Goal: Transaction & Acquisition: Subscribe to service/newsletter

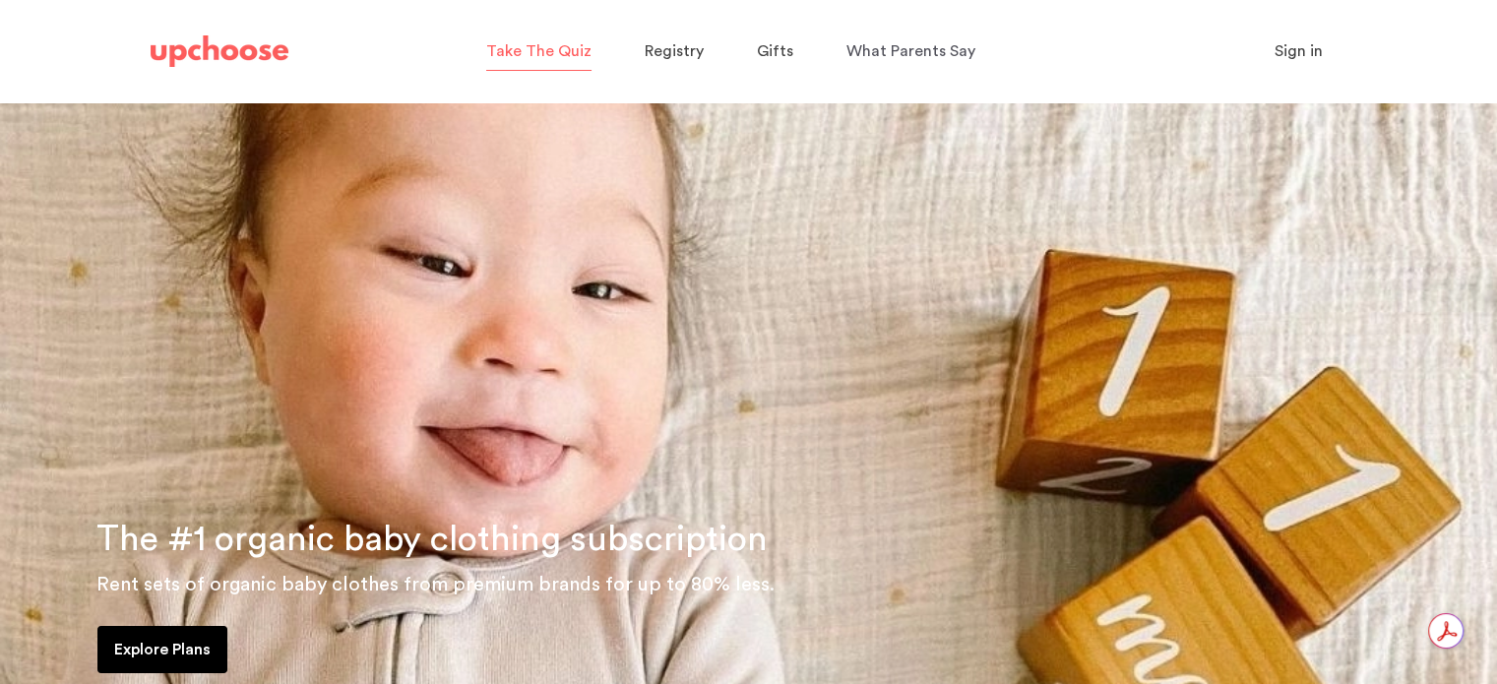
click at [546, 52] on span "Take The Quiz" at bounding box center [538, 51] width 105 height 16
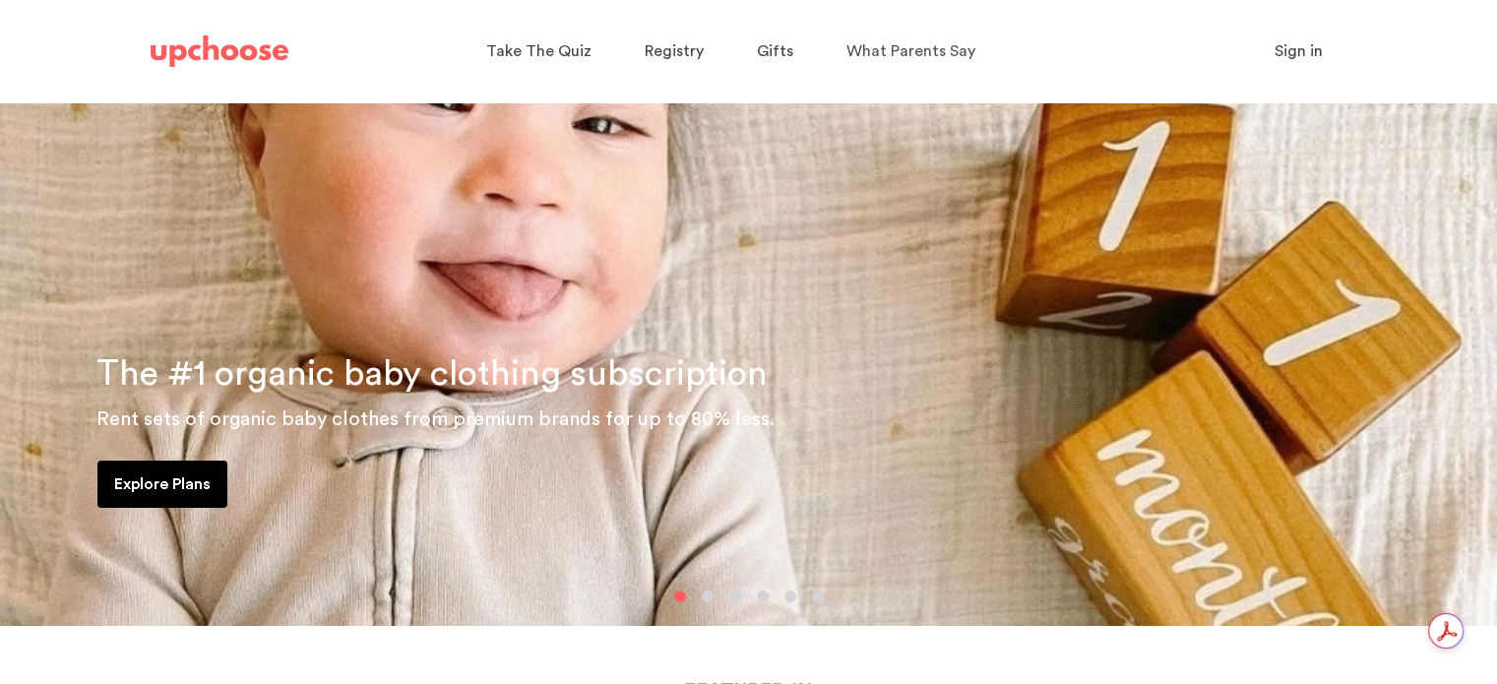
click at [169, 472] on p "Explore Plans" at bounding box center [162, 484] width 96 height 24
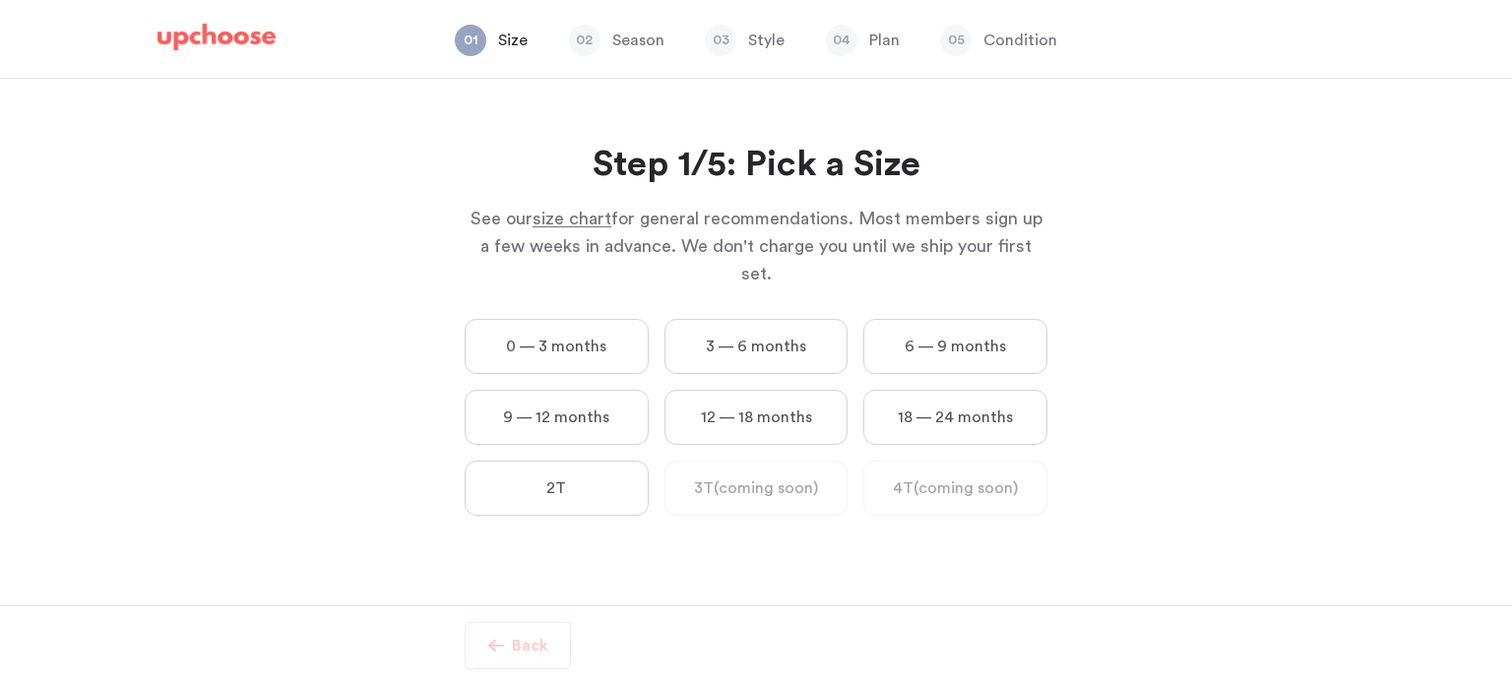
click at [594, 319] on label "0 — 3 months" at bounding box center [557, 346] width 184 height 55
click at [0, 0] on months "0 — 3 months" at bounding box center [0, 0] width 0 height 0
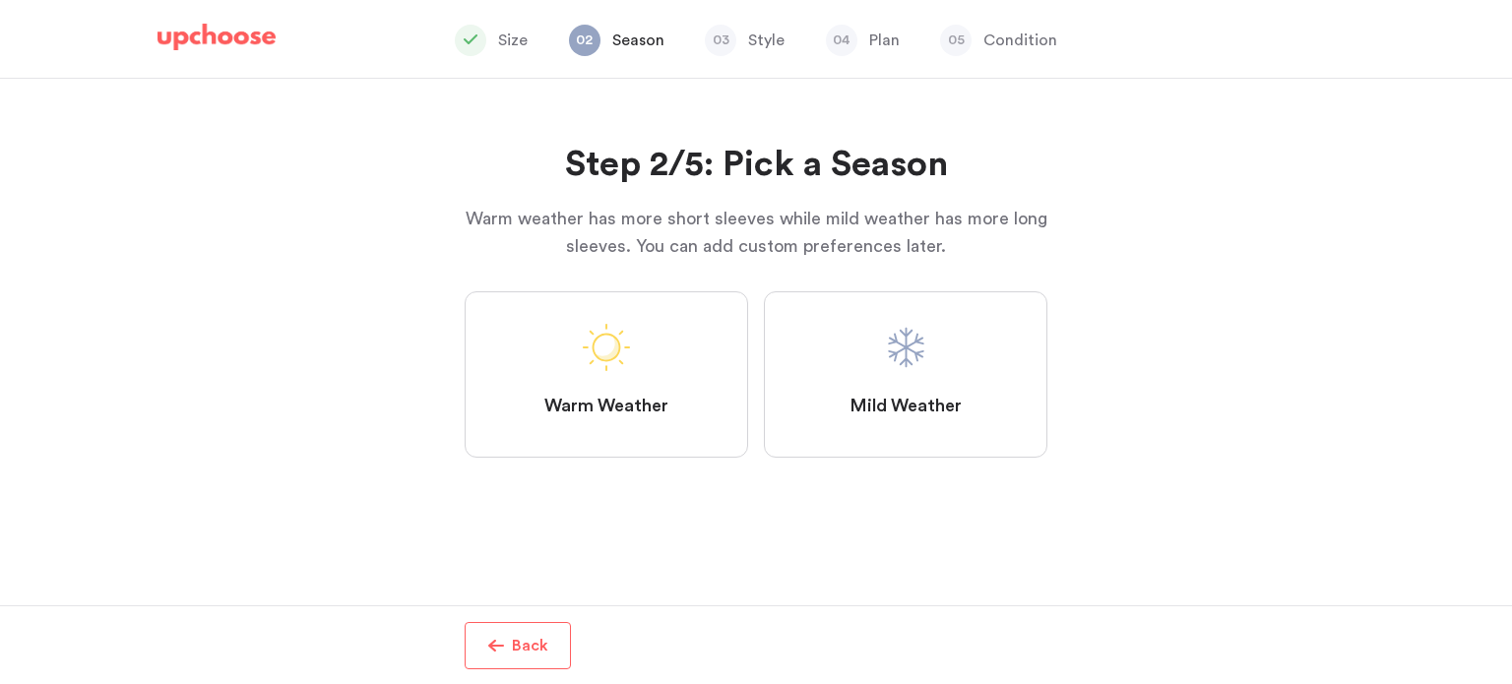
click at [915, 385] on label "Mild Weather" at bounding box center [905, 374] width 283 height 166
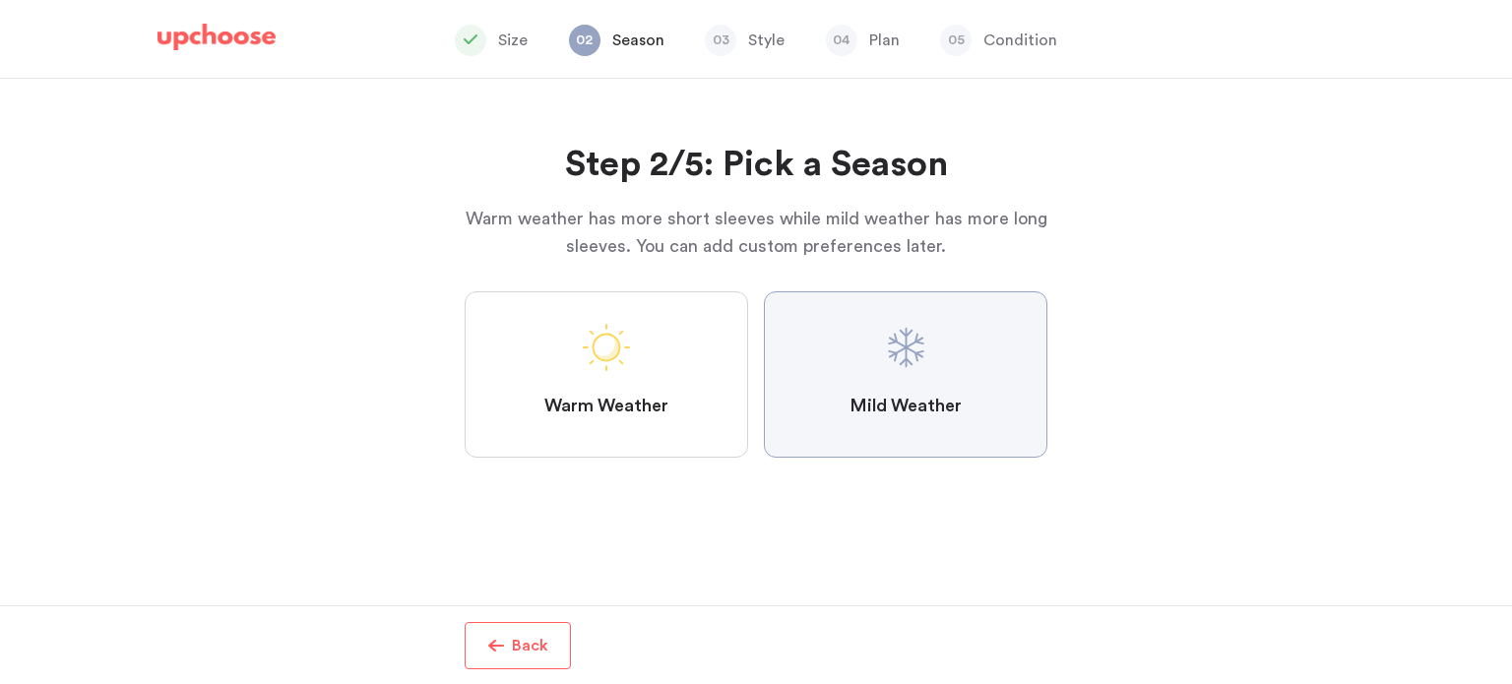
click at [0, 0] on Weather "Mild Weather" at bounding box center [0, 0] width 0 height 0
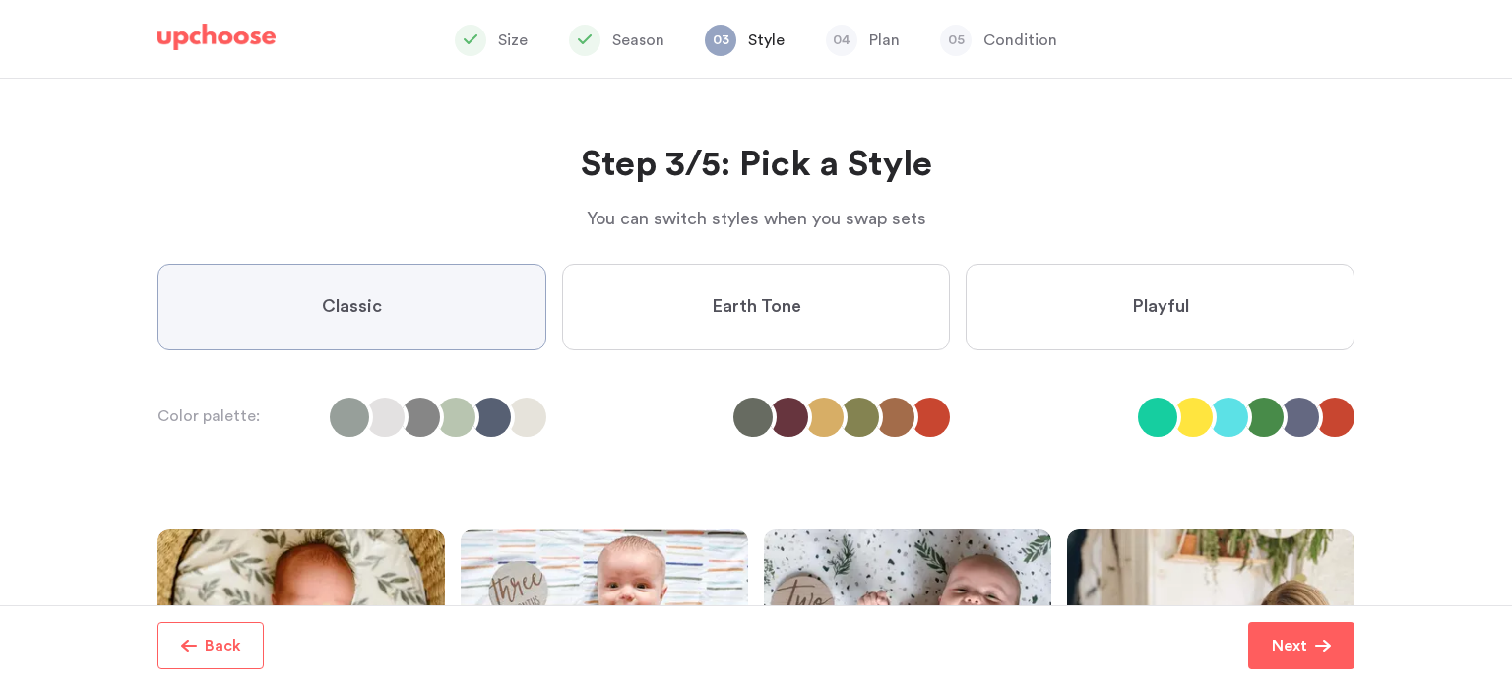
scroll to position [161, 0]
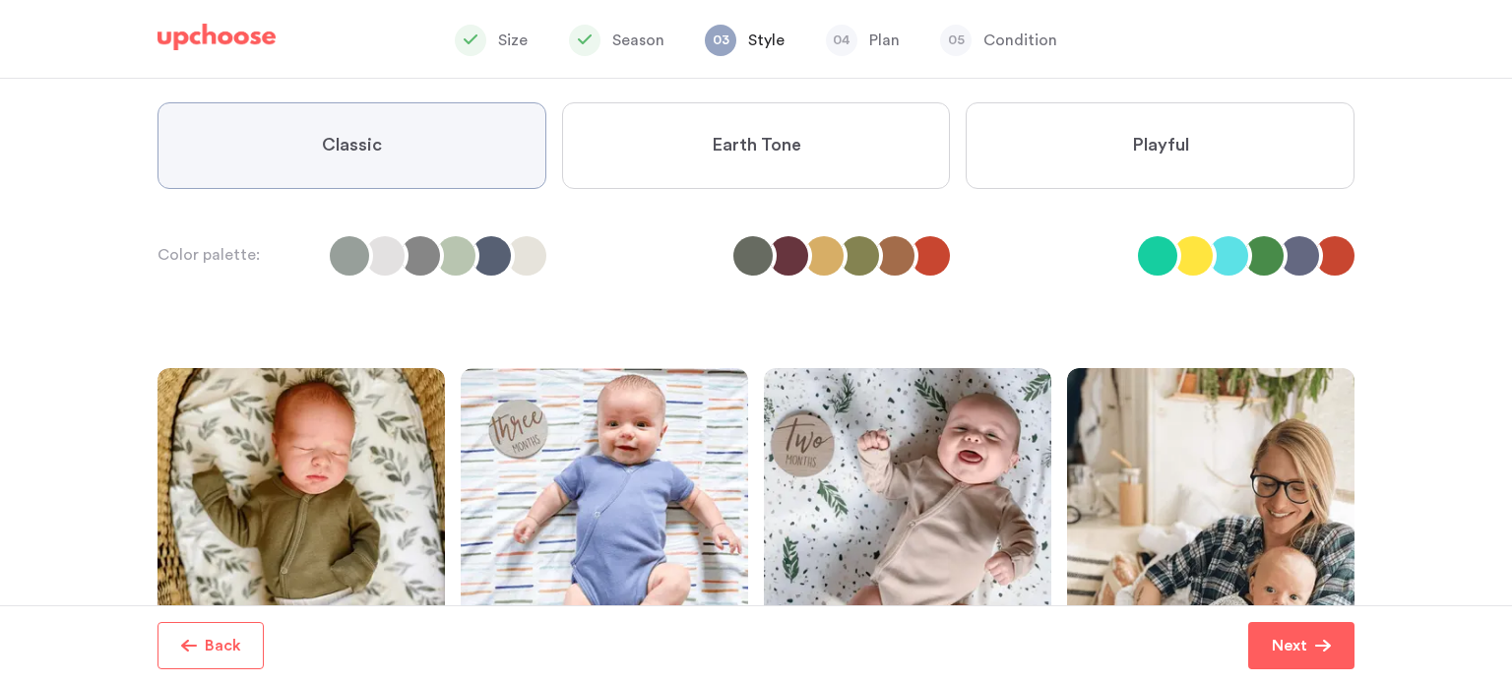
click at [725, 150] on span "Earth Tone" at bounding box center [757, 146] width 90 height 24
click at [0, 0] on Tone "Earth Tone" at bounding box center [0, 0] width 0 height 0
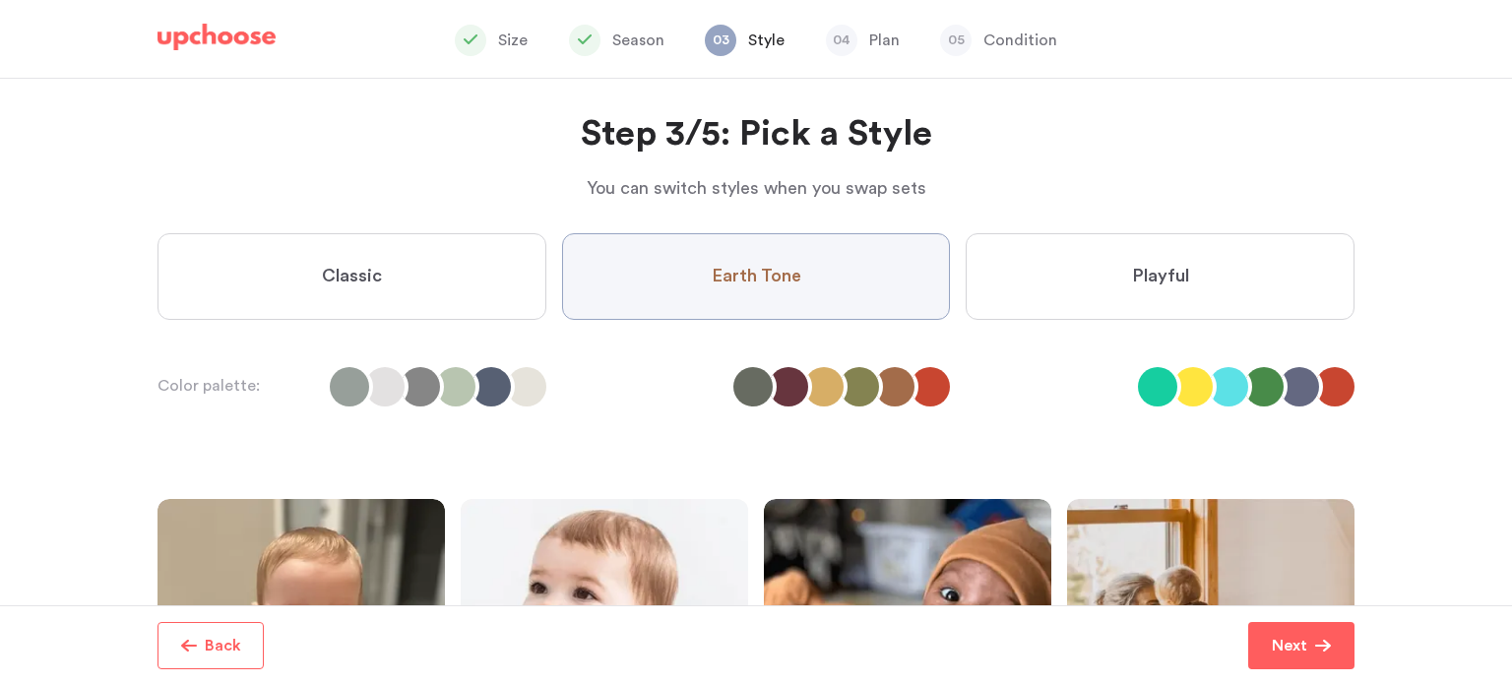
scroll to position [30, 0]
click at [487, 303] on label "Classic" at bounding box center [351, 277] width 389 height 87
click at [0, 0] on input "Classic" at bounding box center [0, 0] width 0 height 0
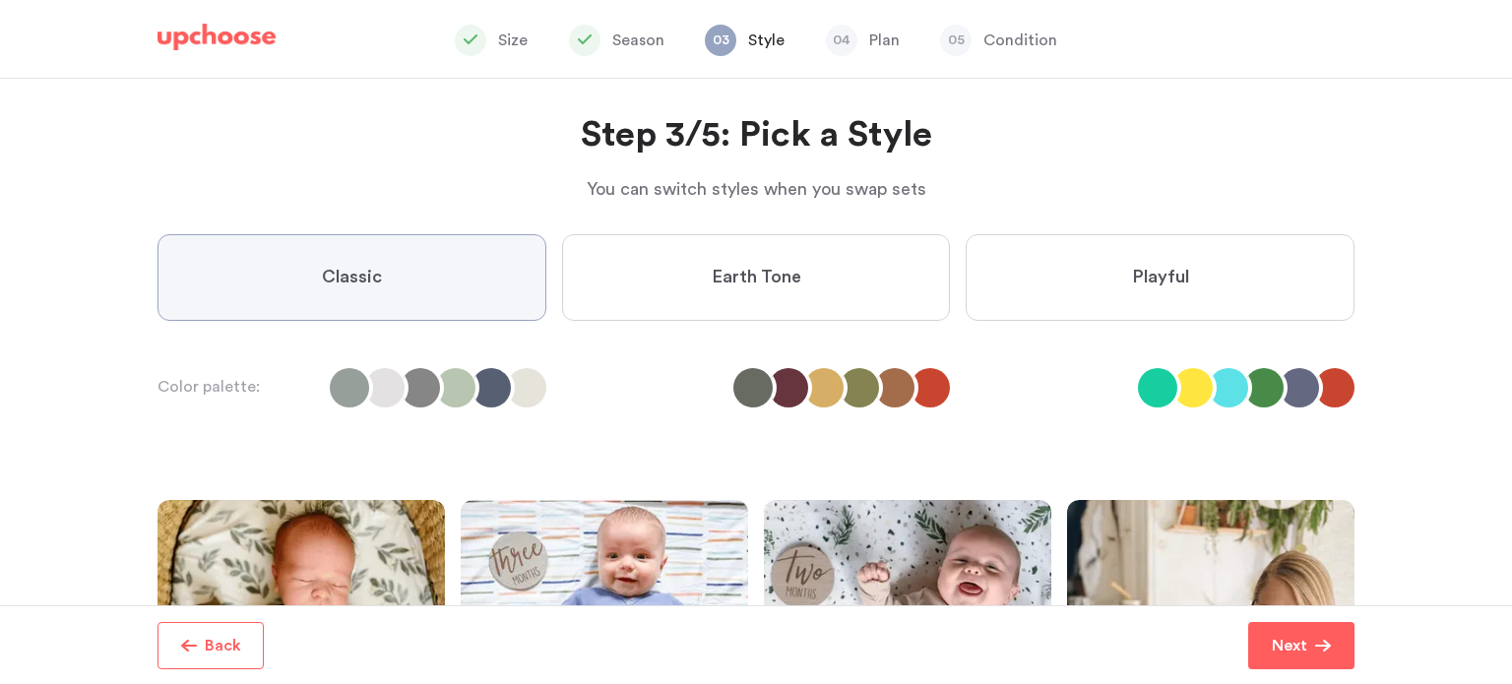
scroll to position [240, 0]
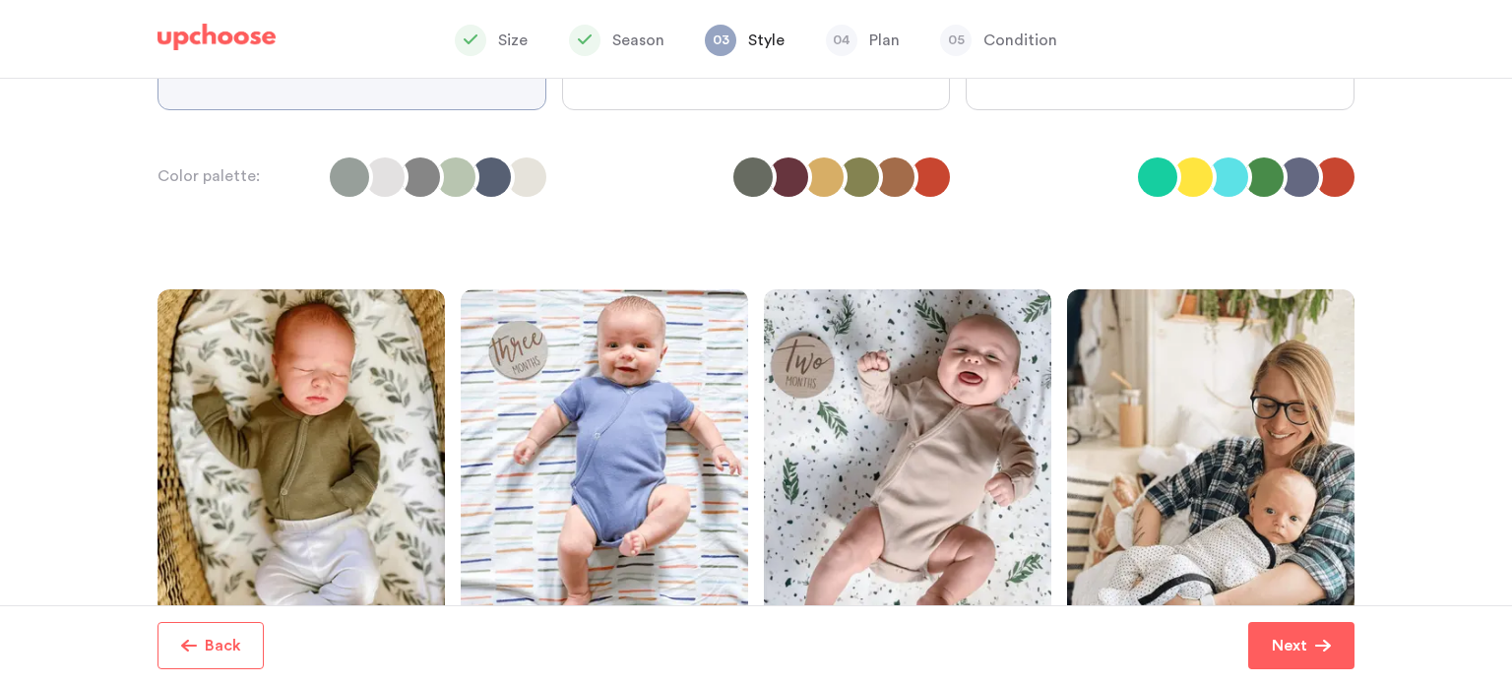
click at [1062, 97] on label "Playful" at bounding box center [1159, 67] width 389 height 87
click at [0, 0] on input "Playful" at bounding box center [0, 0] width 0 height 0
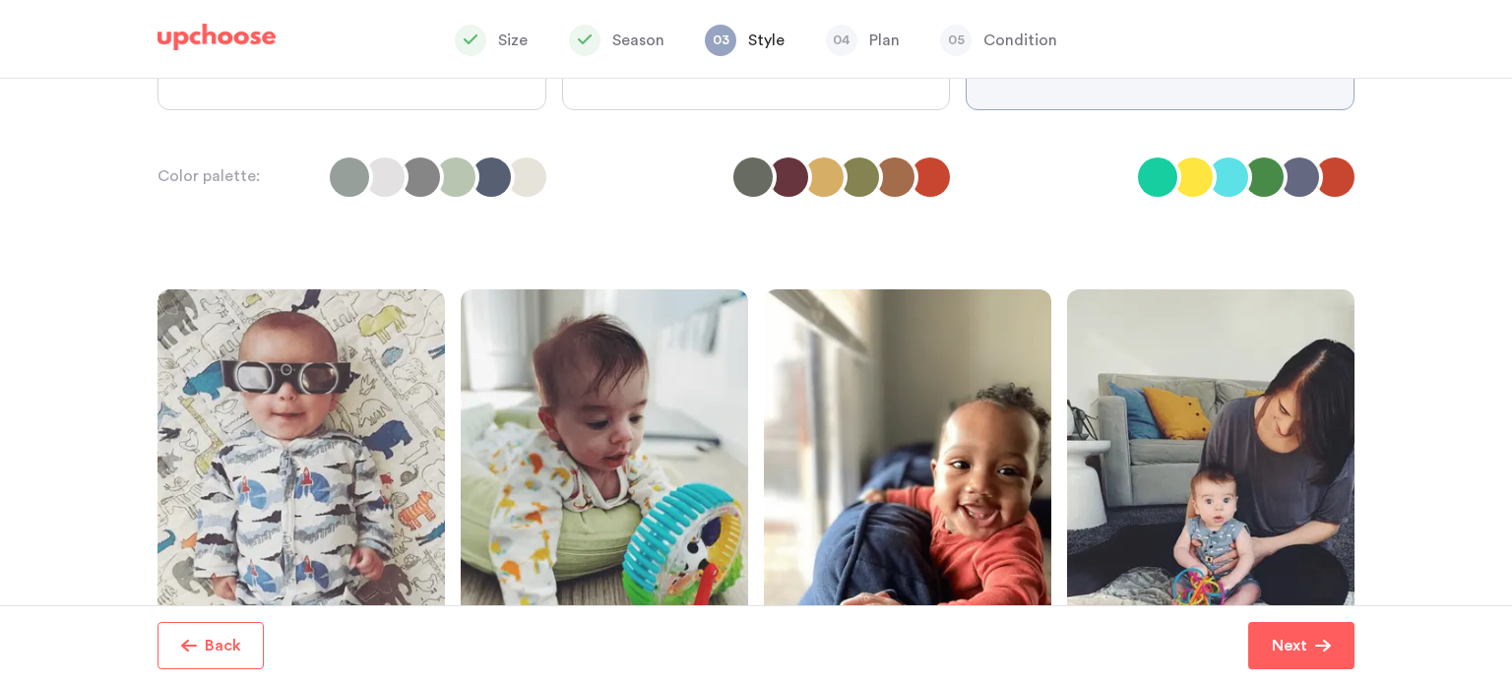
scroll to position [154, 0]
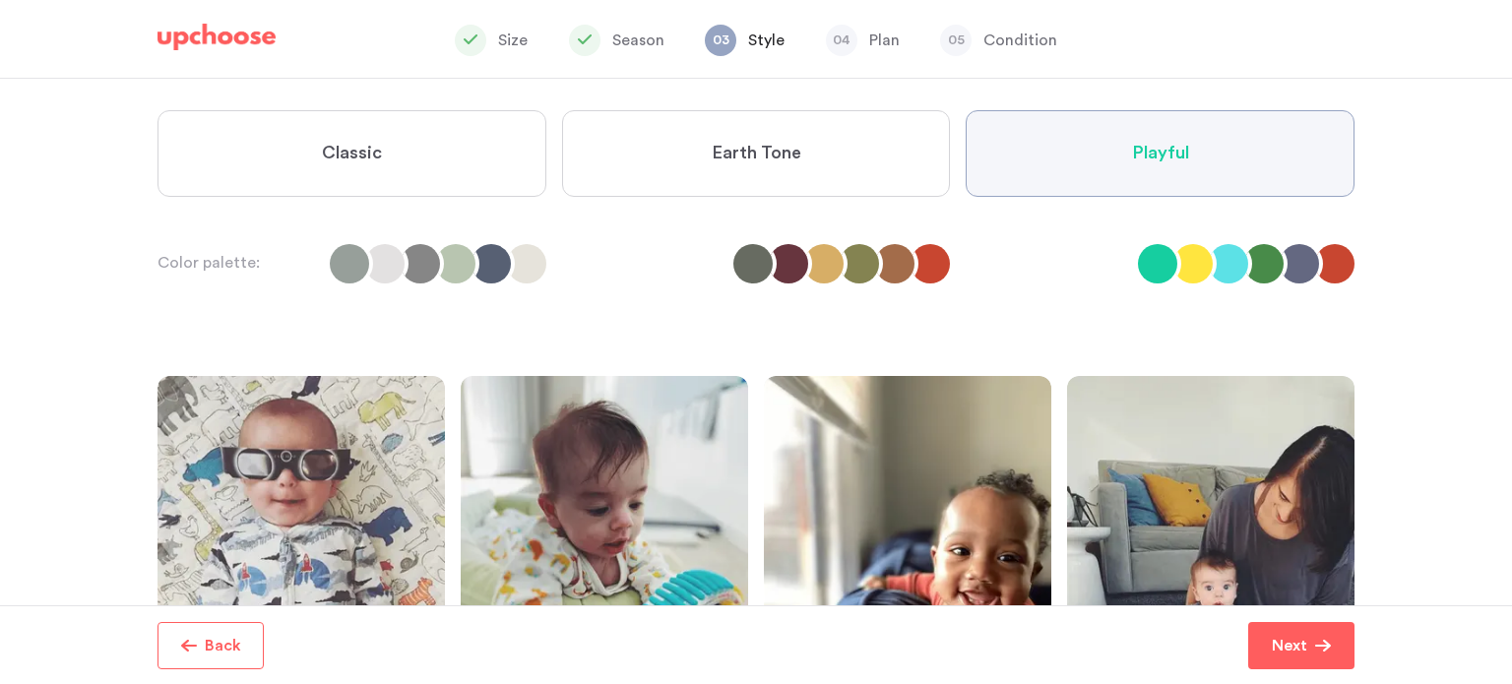
click at [803, 137] on label "Earth Tone" at bounding box center [756, 153] width 389 height 87
click at [0, 0] on Tone "Earth Tone" at bounding box center [0, 0] width 0 height 0
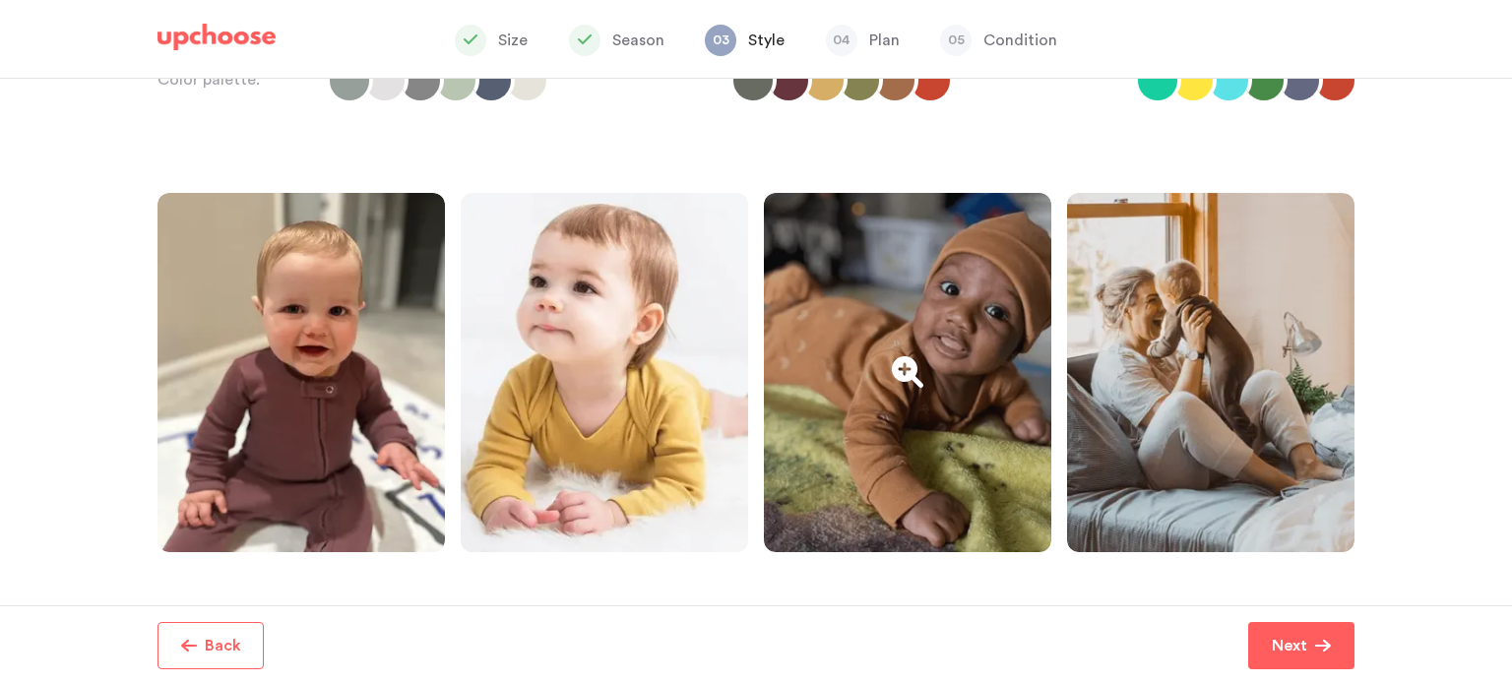
scroll to position [453, 0]
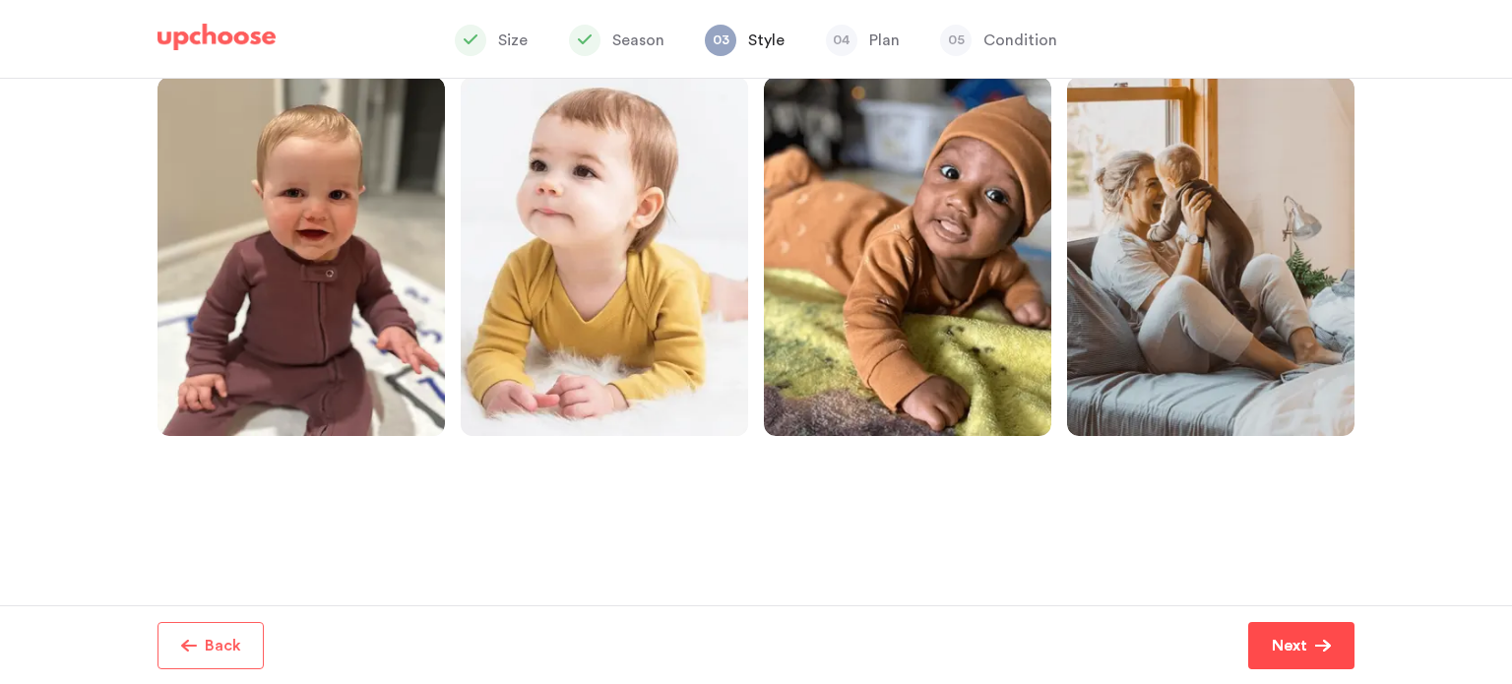
click at [1303, 652] on p "Next" at bounding box center [1289, 646] width 35 height 24
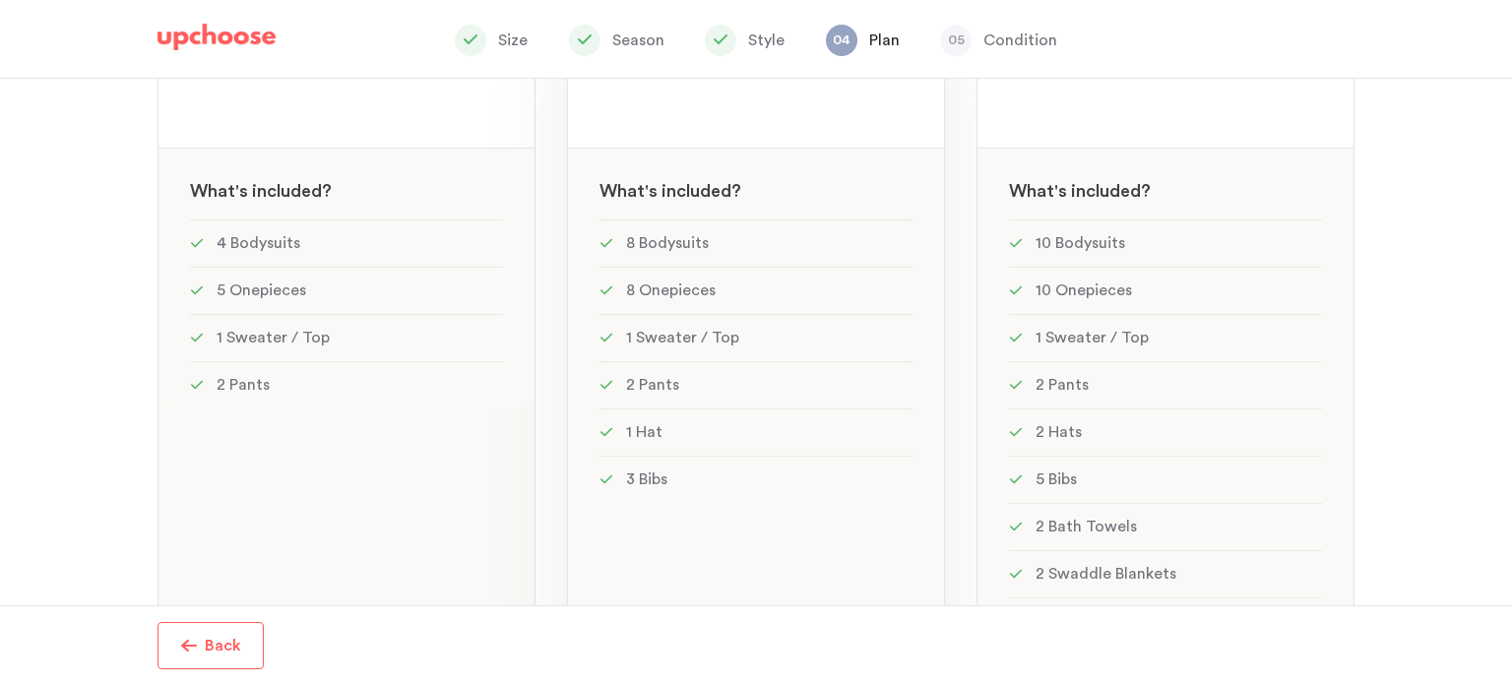
scroll to position [319, 0]
click at [384, 401] on li "2 Pants" at bounding box center [346, 383] width 313 height 47
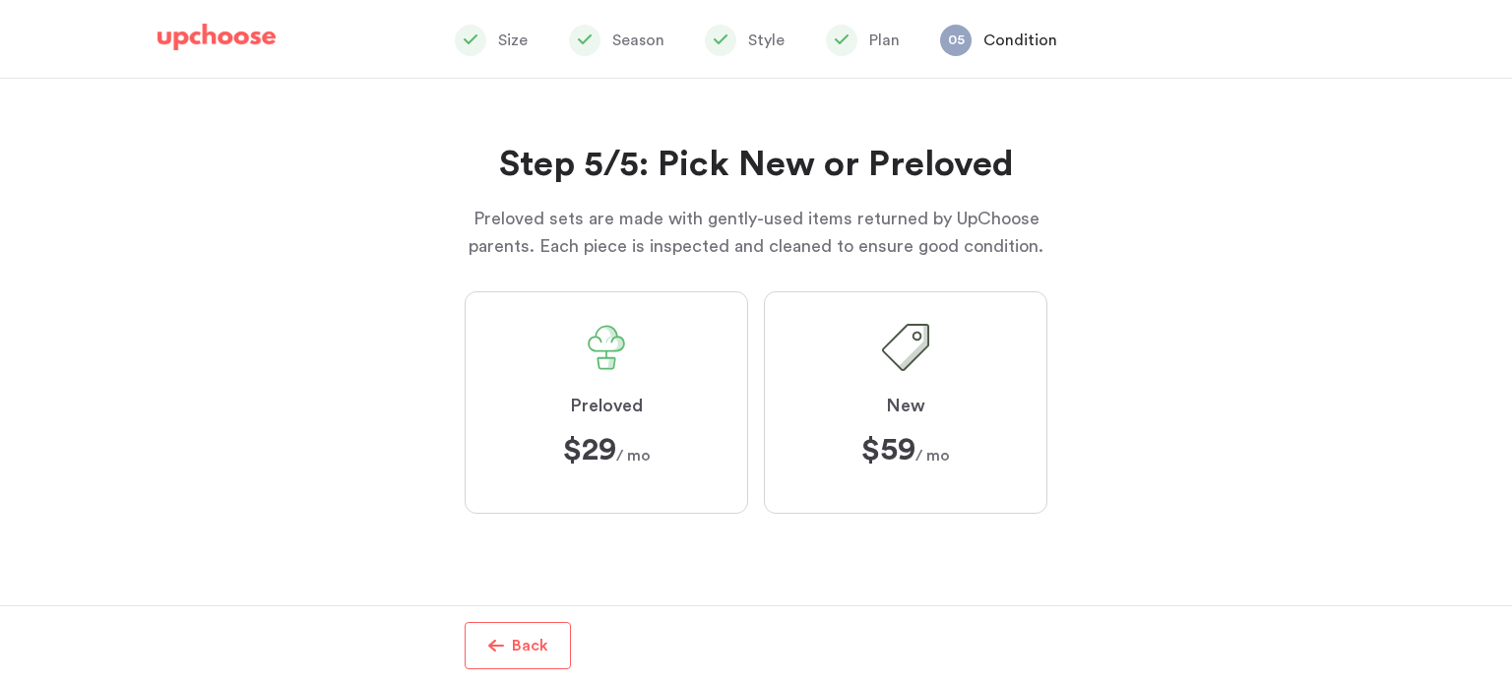
click at [676, 416] on label "Preloved $29 $29 / mo" at bounding box center [606, 402] width 283 height 222
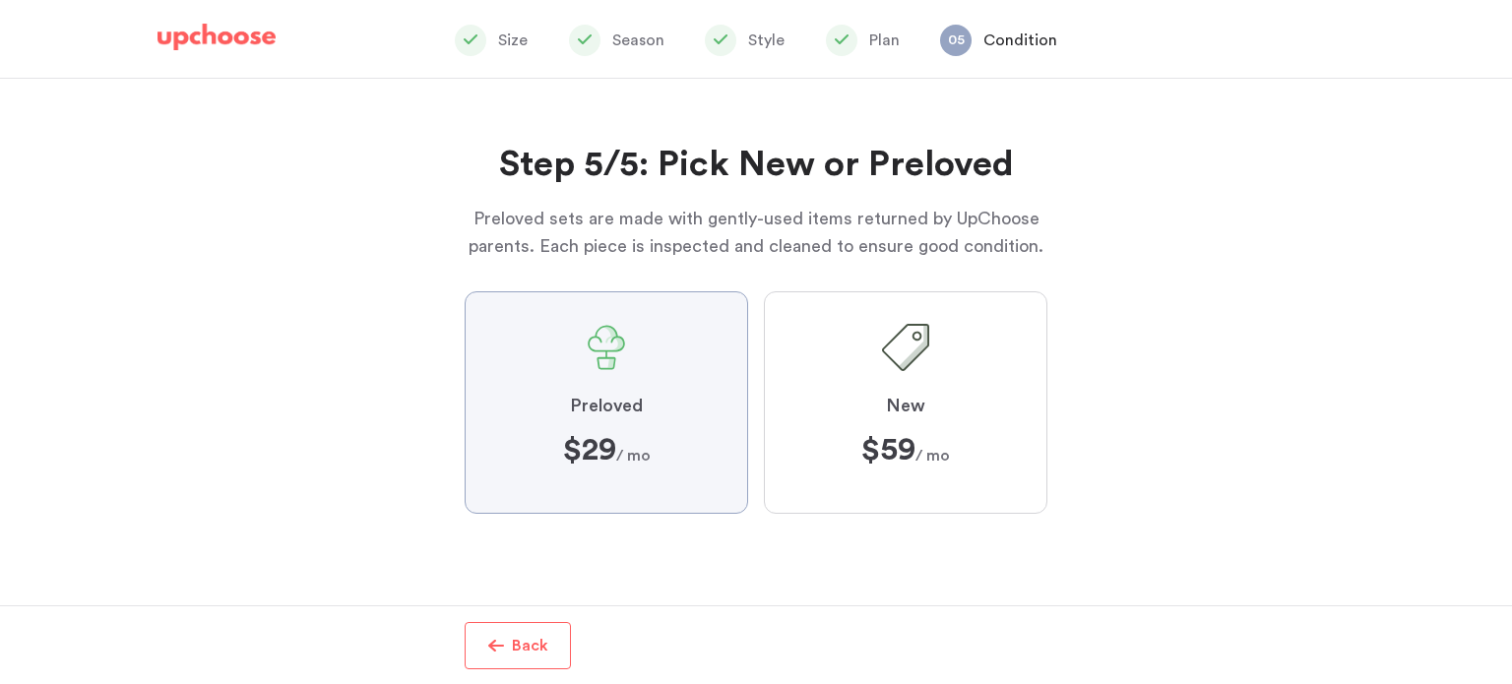
click at [0, 0] on input "Preloved $29 $29 / mo" at bounding box center [0, 0] width 0 height 0
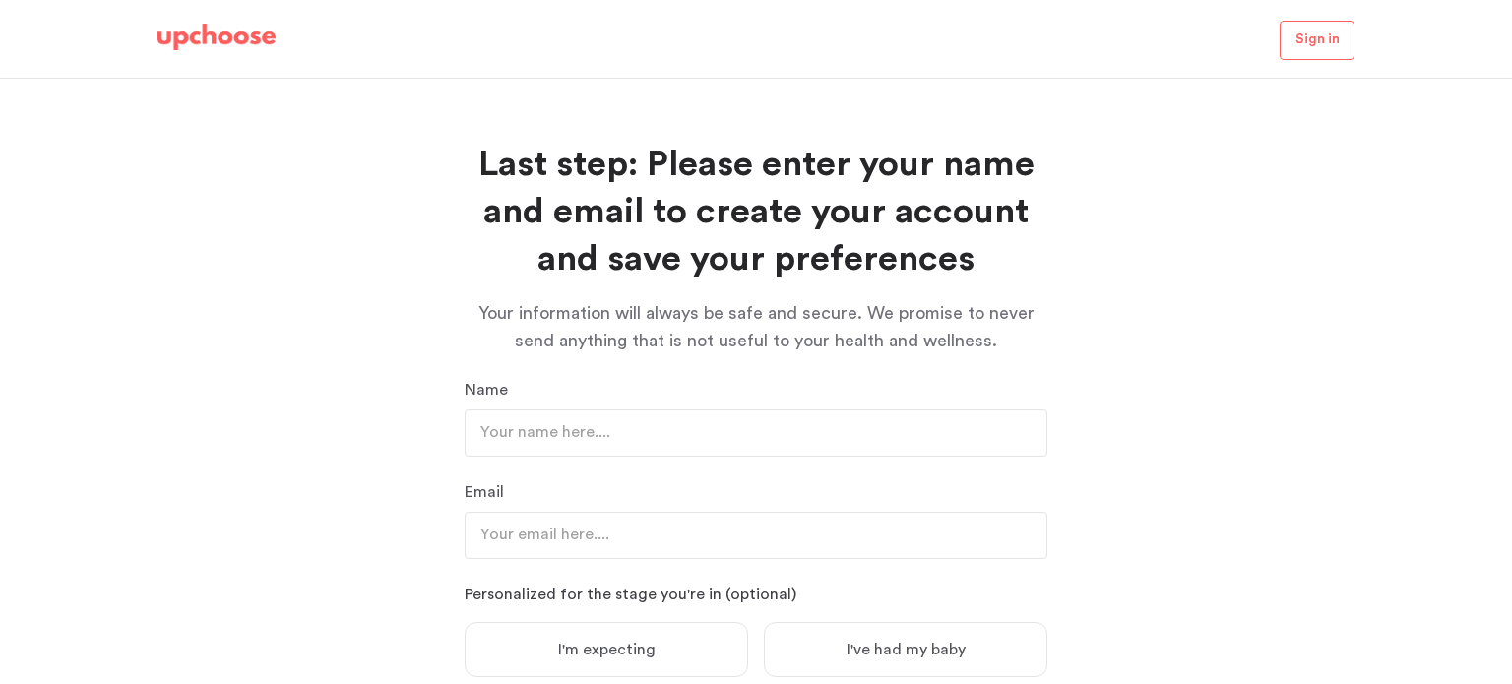
click at [249, 32] on img at bounding box center [216, 38] width 118 height 28
